Goal: Transaction & Acquisition: Obtain resource

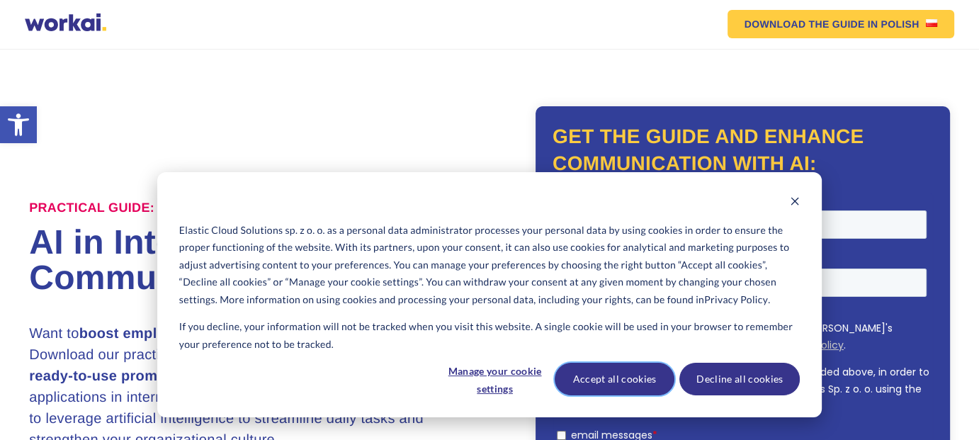
drag, startPoint x: 623, startPoint y: 382, endPoint x: 6, endPoint y: 158, distance: 656.2
click at [623, 382] on button "Accept all cookies" at bounding box center [615, 379] width 120 height 33
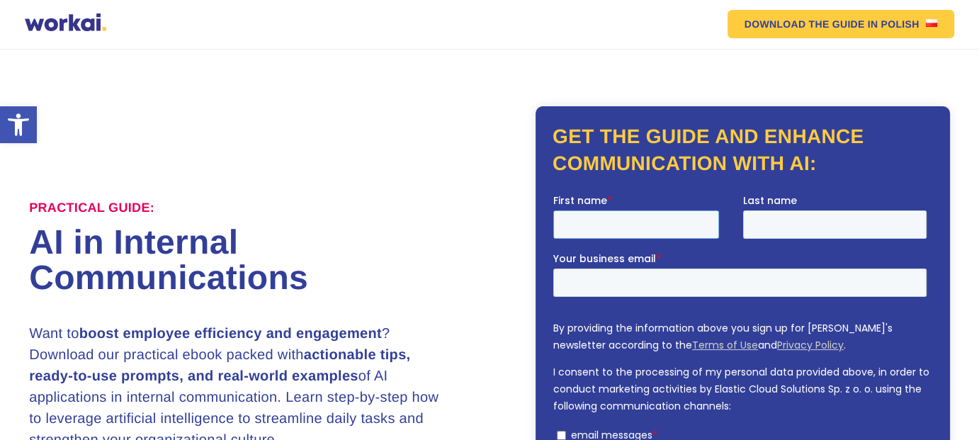
click at [652, 218] on input "First name *" at bounding box center [636, 224] width 166 height 28
type input "[PERSON_NAME]"
click at [776, 227] on input "Last name" at bounding box center [835, 224] width 184 height 28
type input "[PERSON_NAME]"
click at [715, 278] on input "Your business email *" at bounding box center [739, 282] width 373 height 28
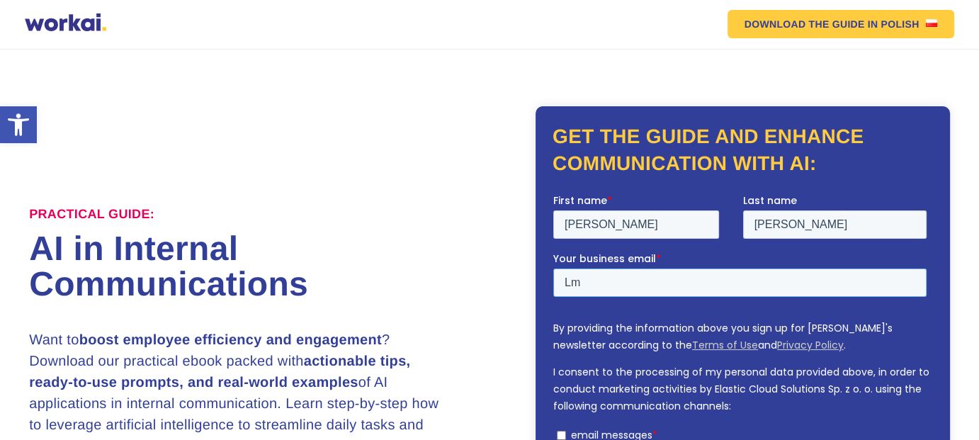
type input "L"
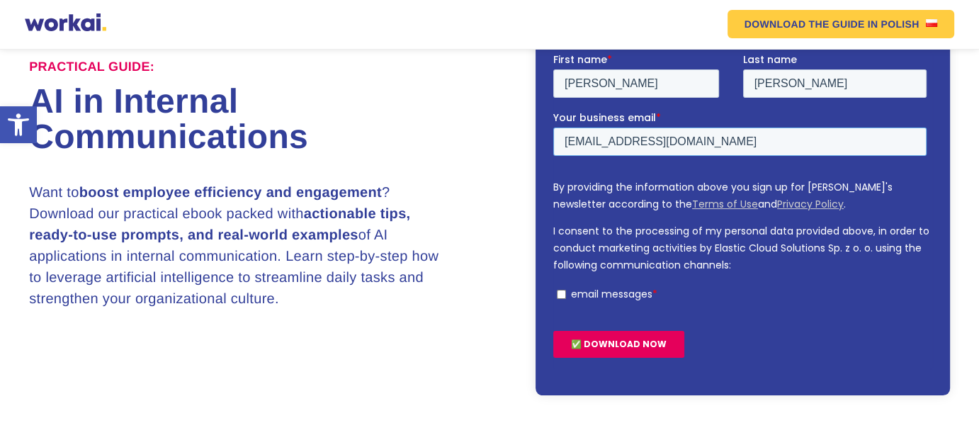
scroll to position [142, 0]
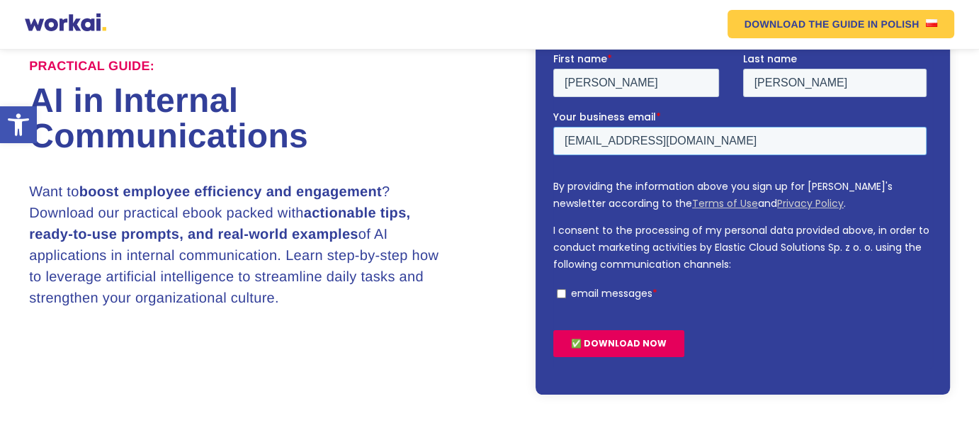
type input "[EMAIL_ADDRESS][DOMAIN_NAME]"
click at [561, 294] on input "email messages *" at bounding box center [561, 293] width 9 height 9
checkbox input "true"
click at [614, 342] on input "✅ DOWNLOAD NOW" at bounding box center [618, 343] width 131 height 27
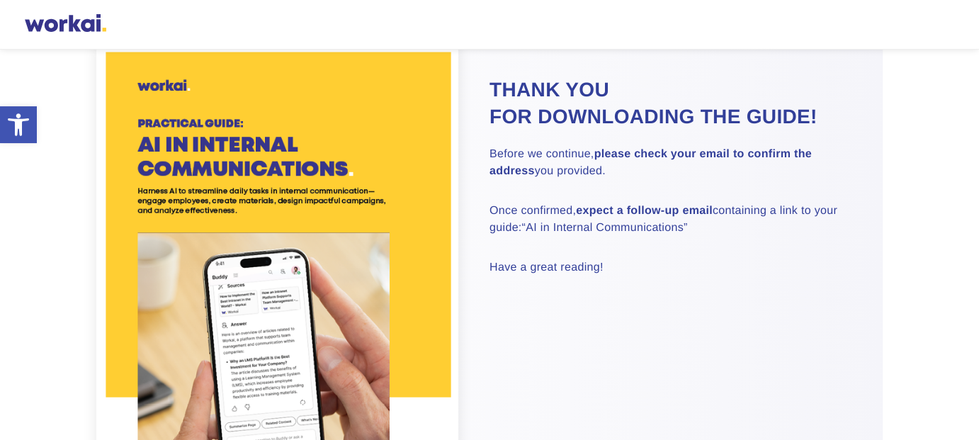
scroll to position [71, 0]
